Goal: Transaction & Acquisition: Purchase product/service

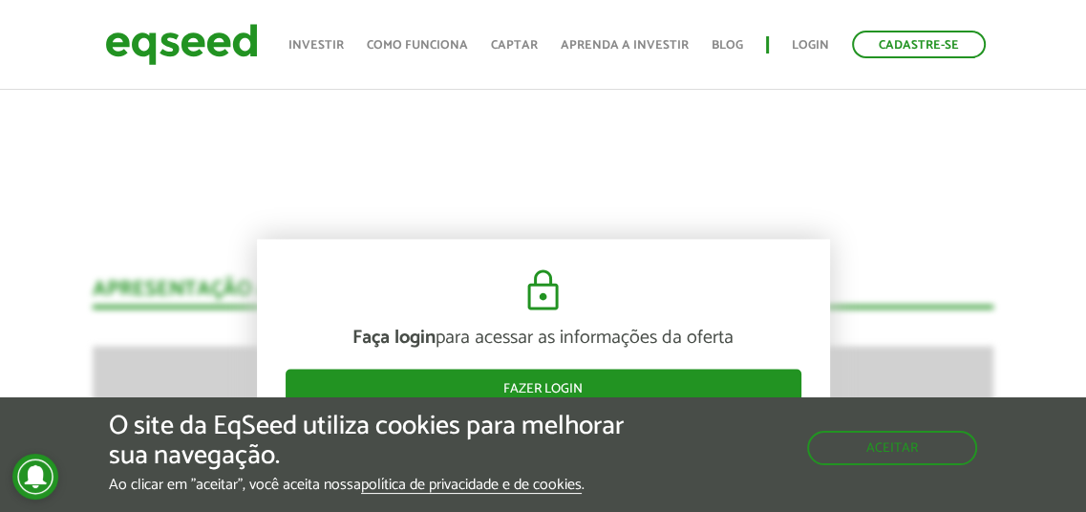
scroll to position [2035, 0]
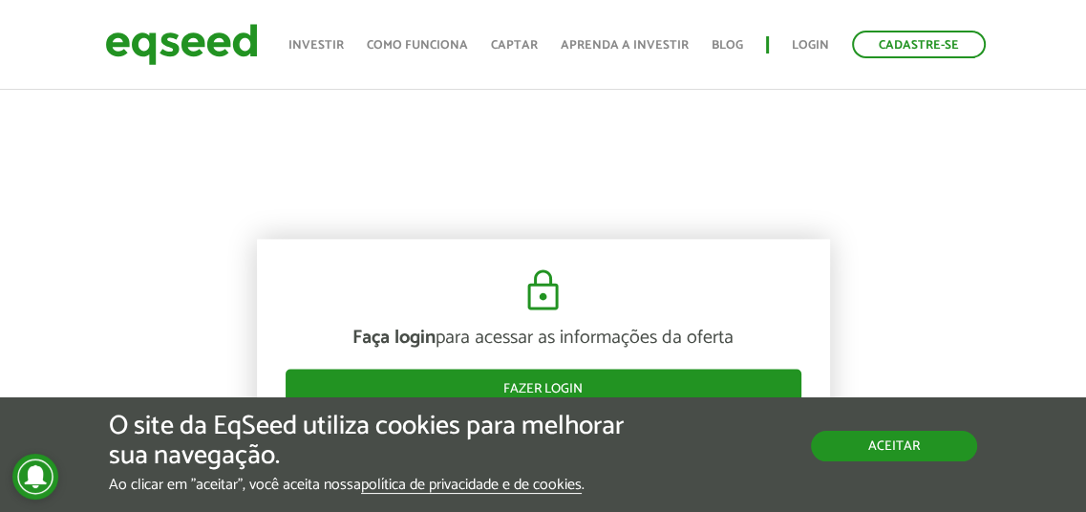
click at [881, 440] on button "Aceitar" at bounding box center [894, 446] width 166 height 31
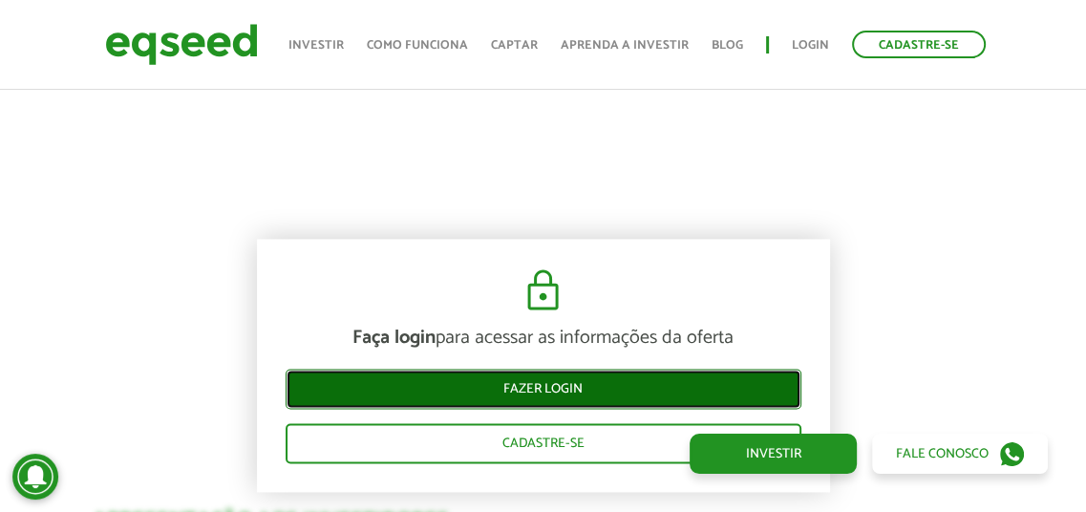
click at [535, 391] on link "Fazer login" at bounding box center [543, 389] width 516 height 40
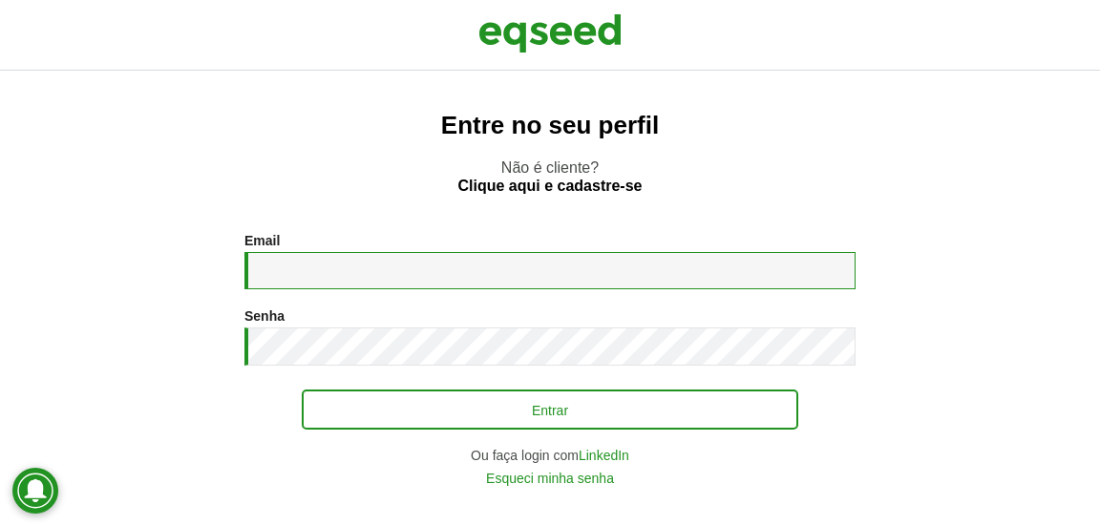
type input "**********"
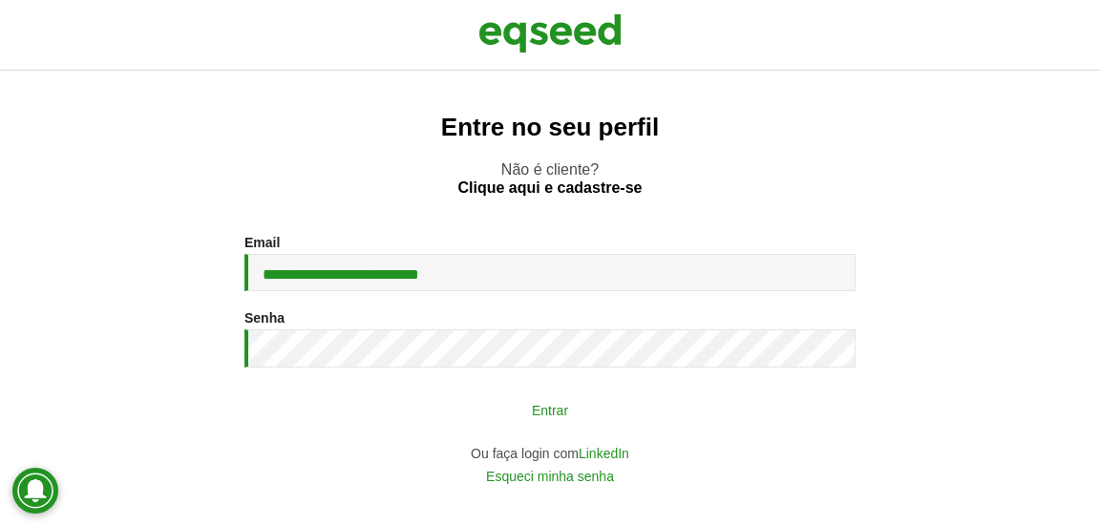
click at [555, 412] on button "Entrar" at bounding box center [550, 409] width 497 height 36
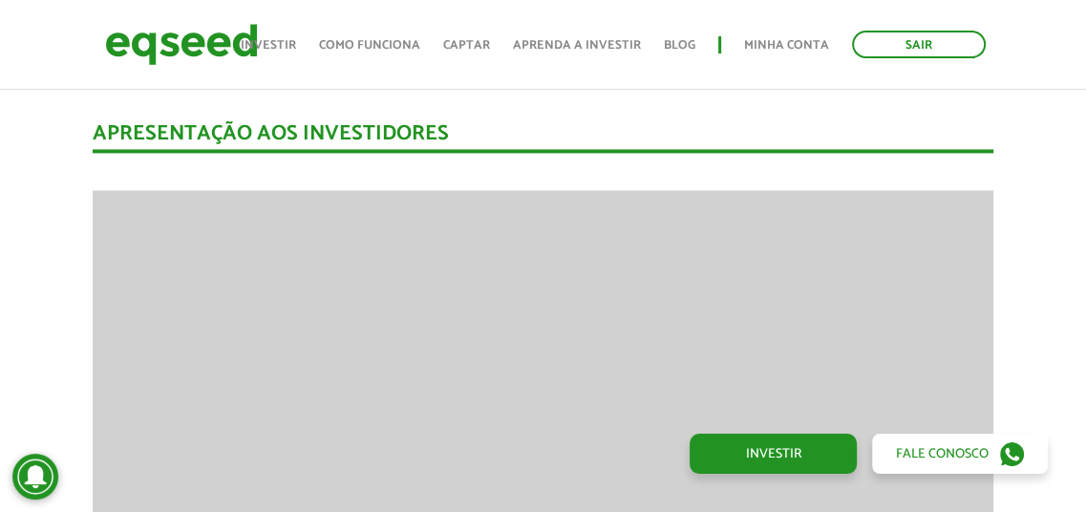
scroll to position [2223, 0]
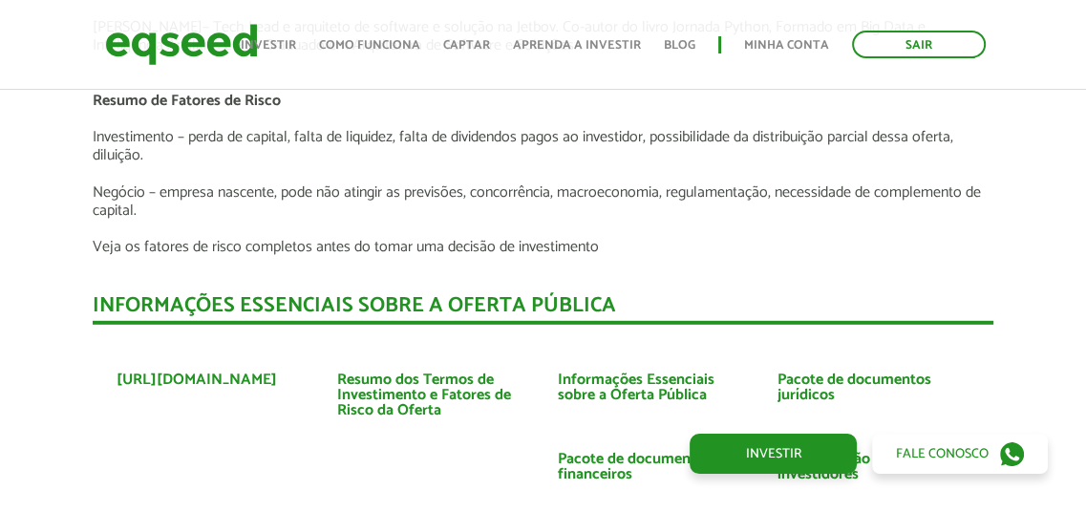
scroll to position [4285, 0]
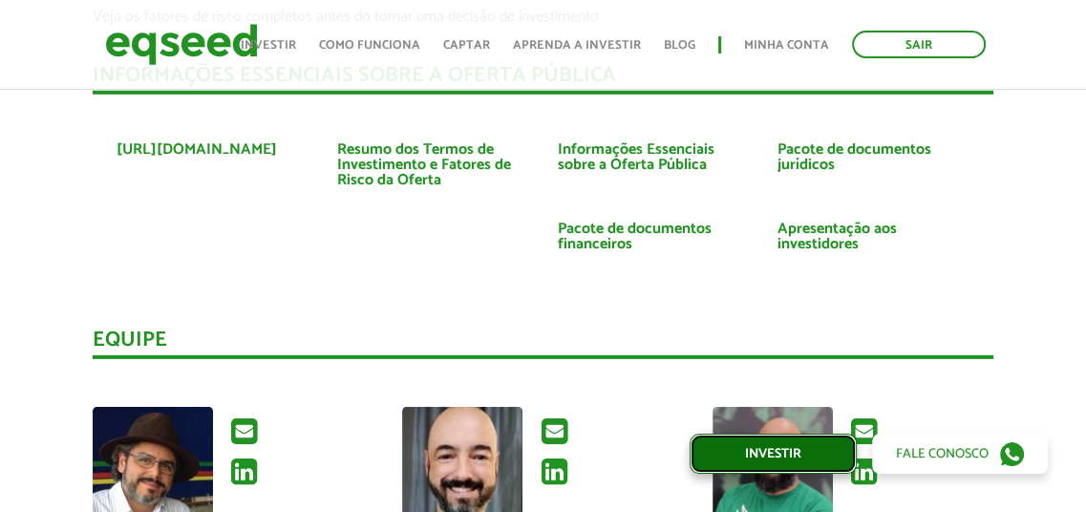
click at [769, 454] on link "Investir" at bounding box center [772, 453] width 167 height 40
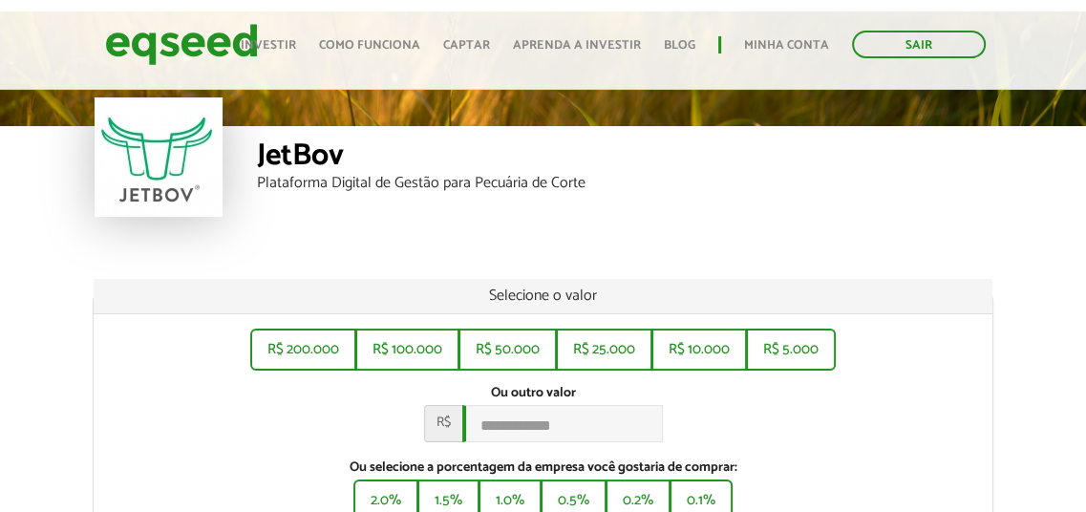
scroll to position [191, 0]
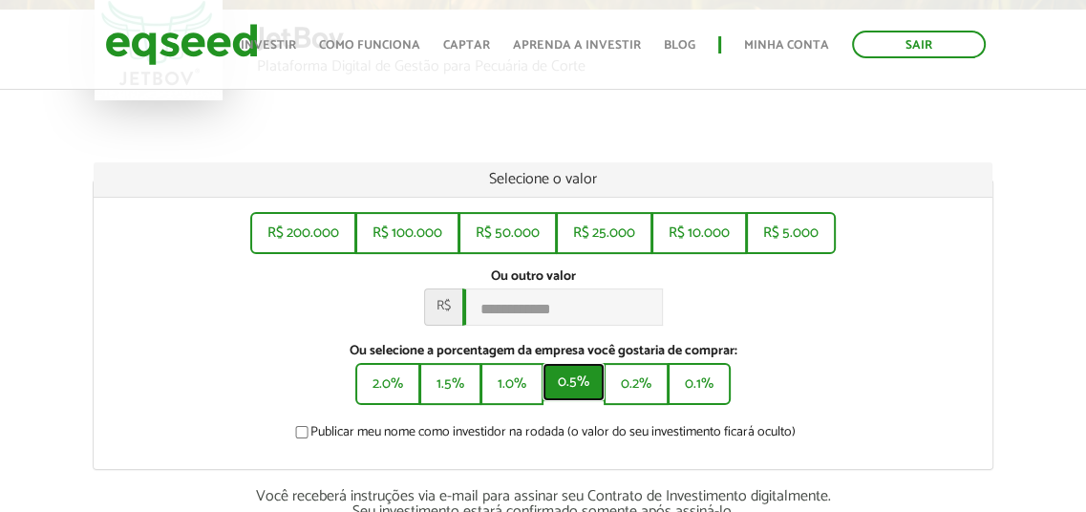
click at [553, 397] on button "0.5%" at bounding box center [573, 382] width 62 height 38
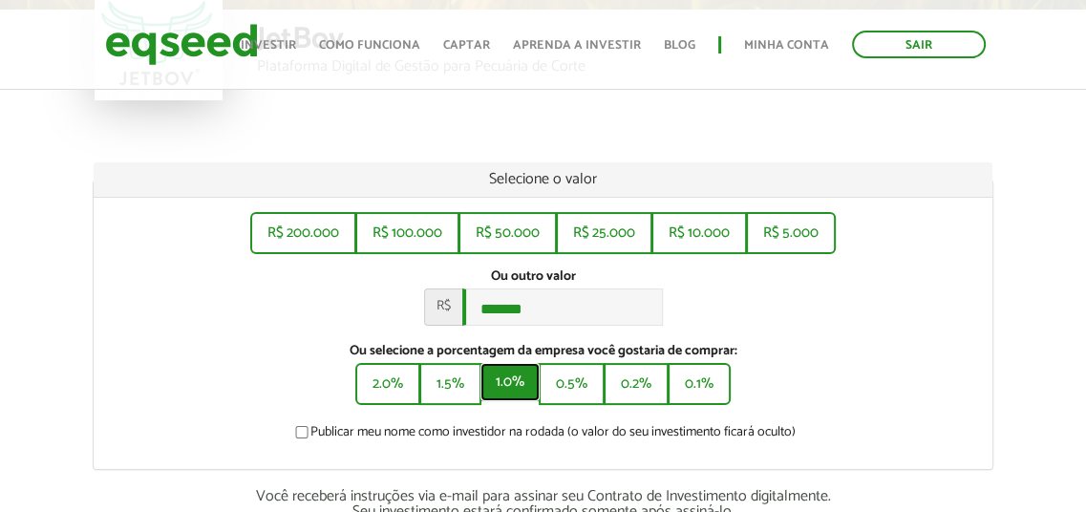
click at [520, 395] on button "1.0%" at bounding box center [509, 382] width 59 height 38
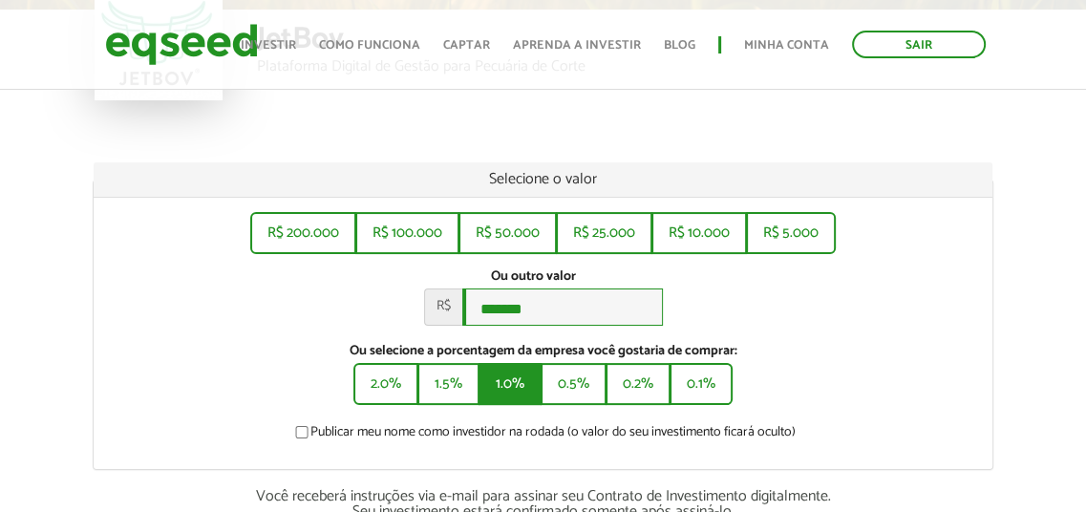
type input "*******"
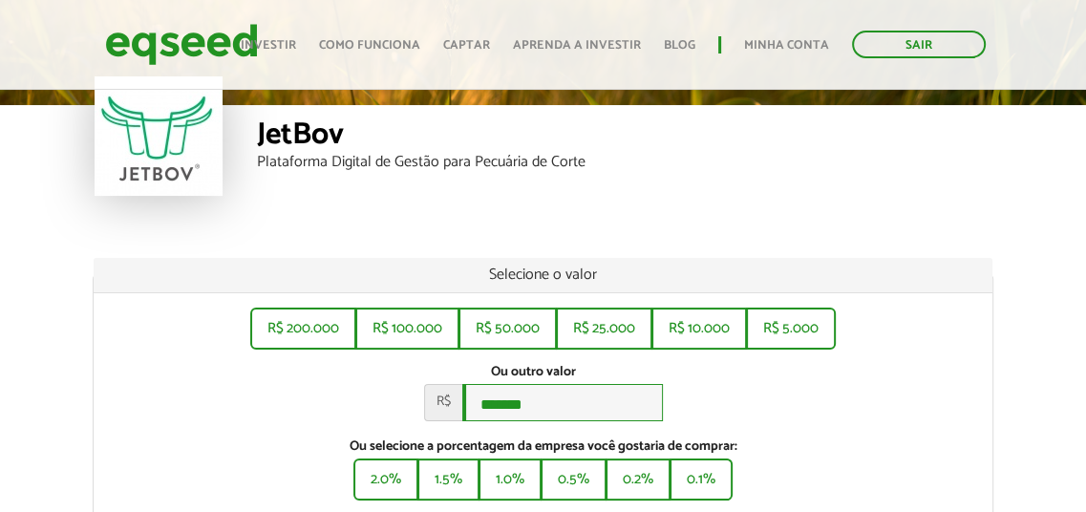
scroll to position [0, 0]
